Goal: Task Accomplishment & Management: Use online tool/utility

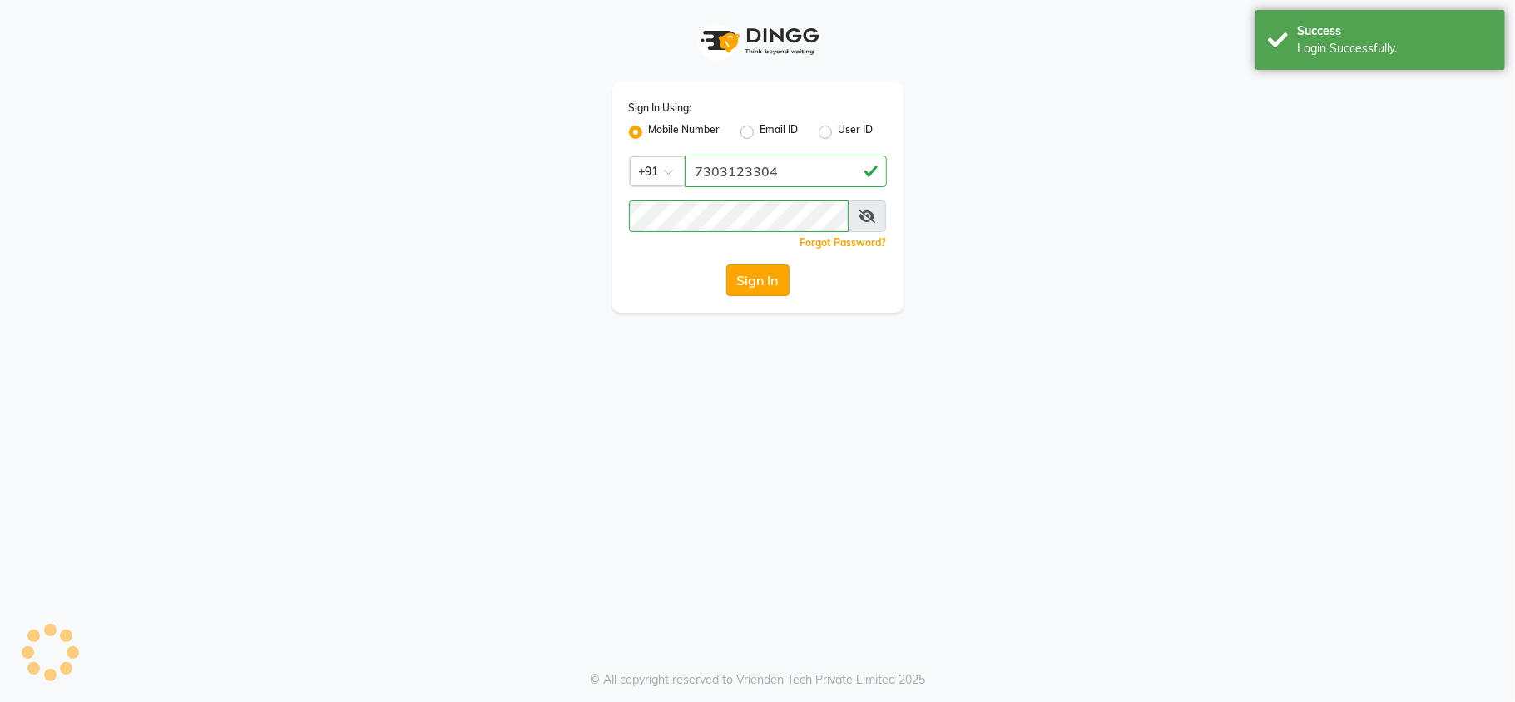
select select "service"
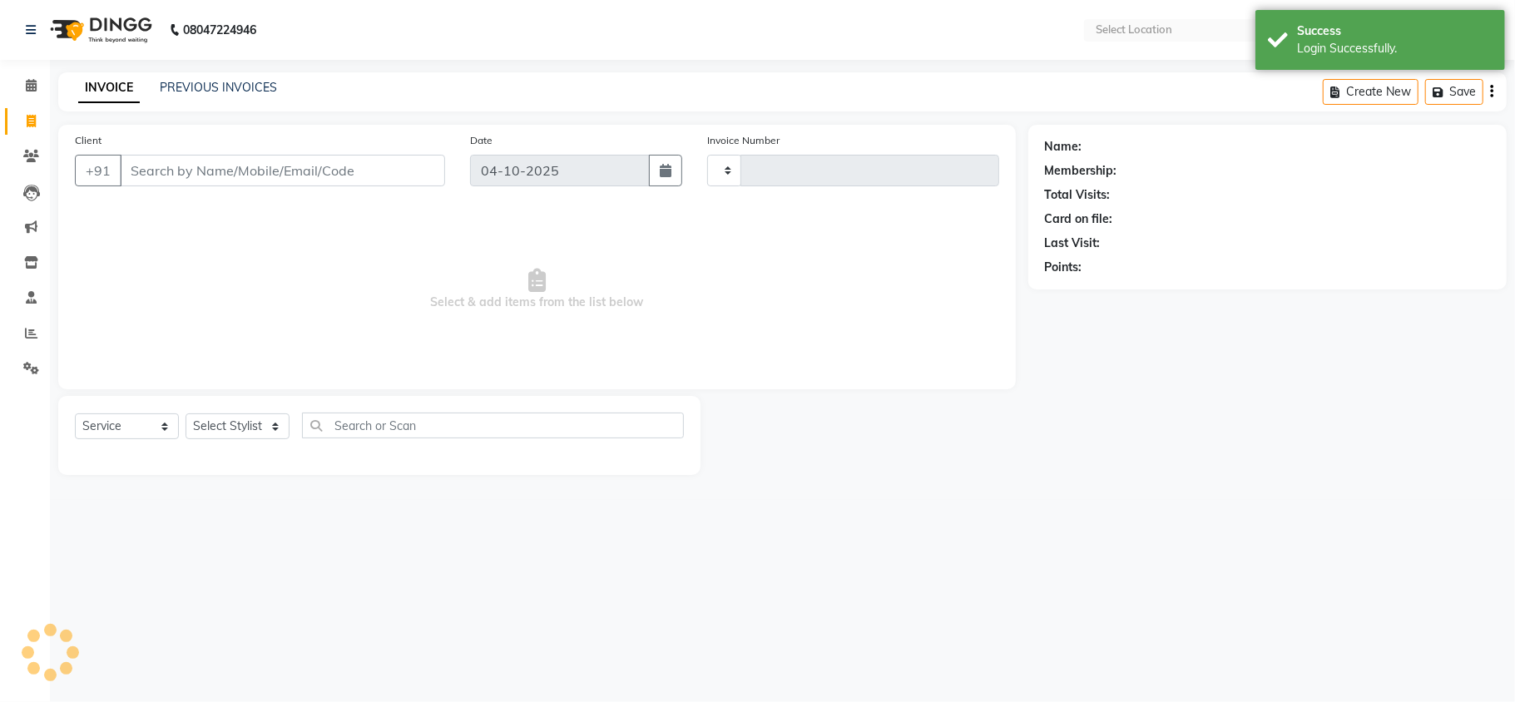
type input "3849"
select select "3944"
select select "en"
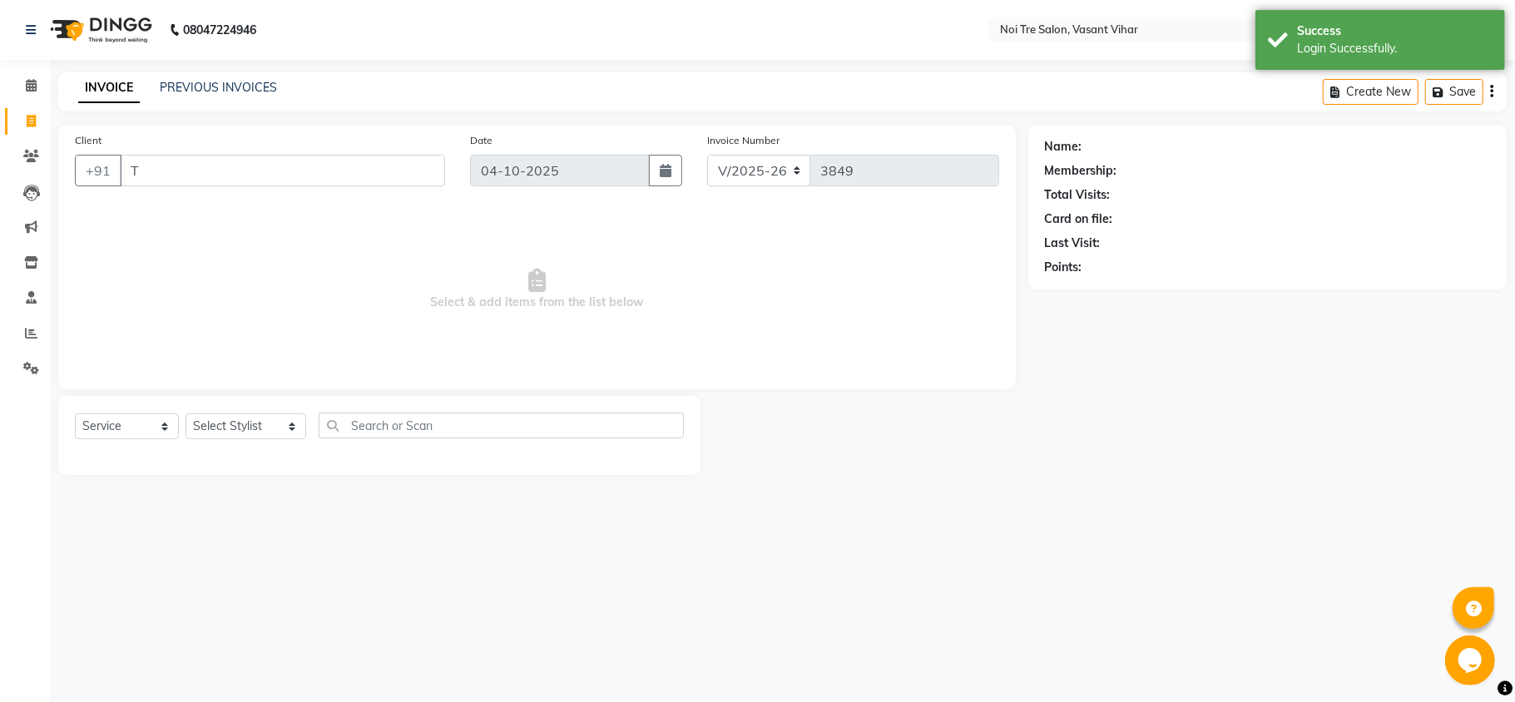
type input "T"
